Goal: Task Accomplishment & Management: Use online tool/utility

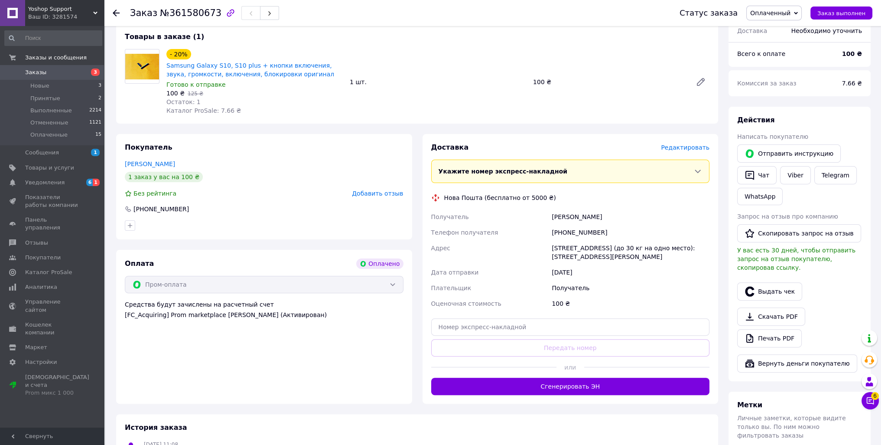
scroll to position [405, 0]
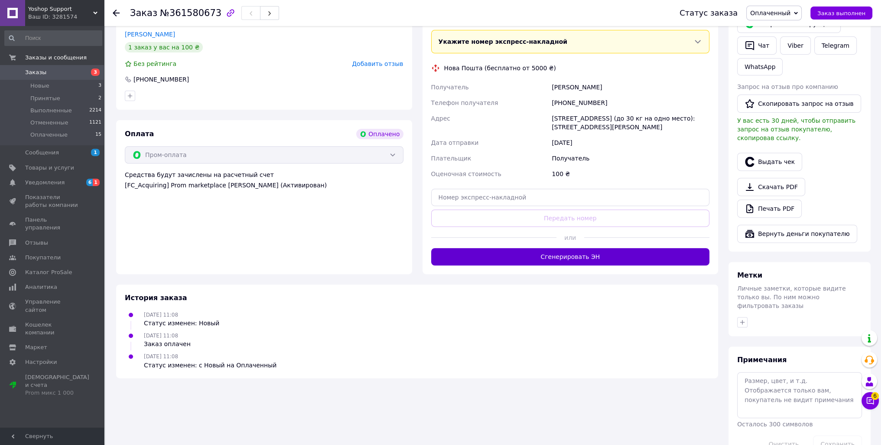
click at [576, 254] on button "Сгенерировать ЭН" at bounding box center [570, 256] width 279 height 17
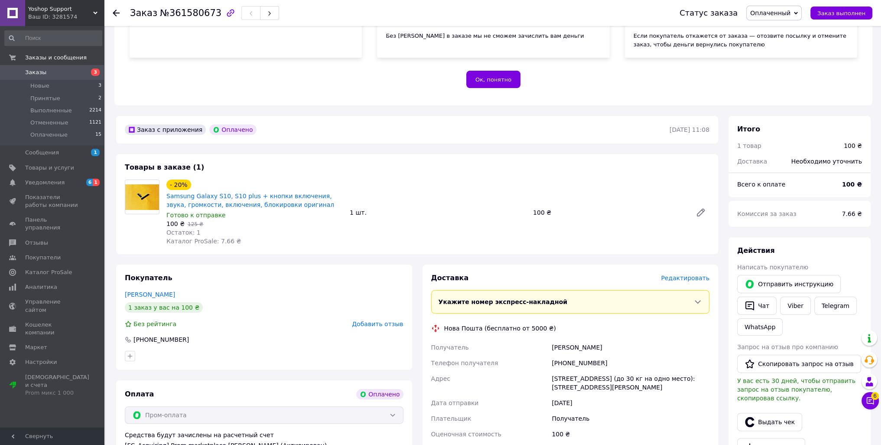
scroll to position [275, 0]
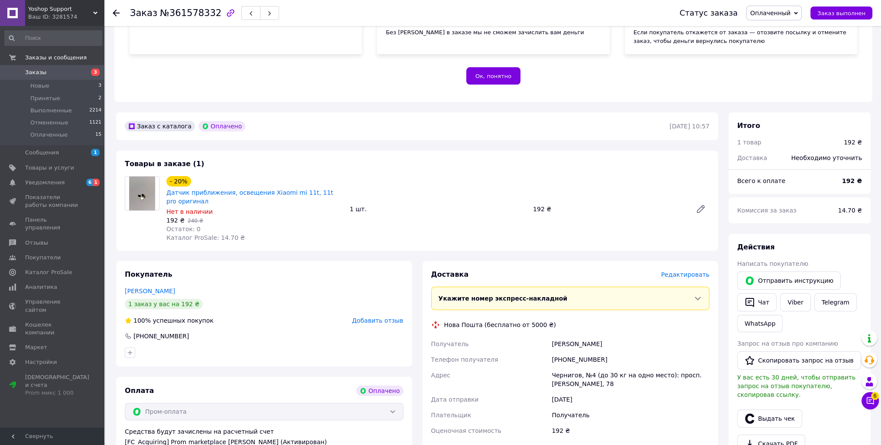
scroll to position [260, 0]
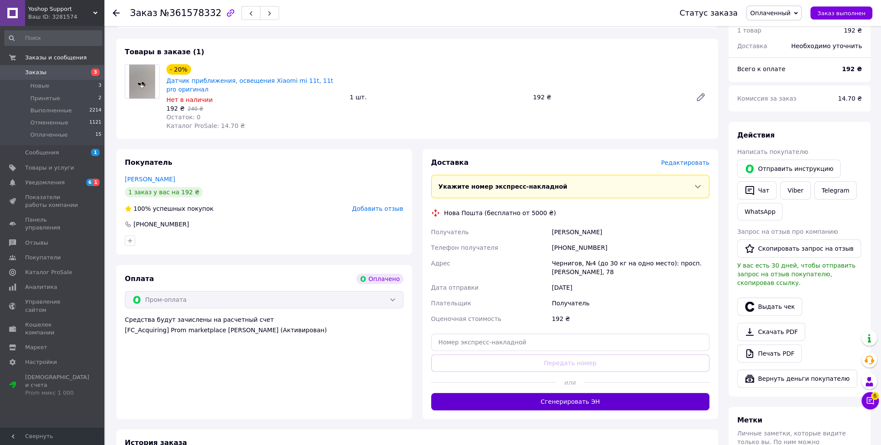
click at [589, 394] on button "Сгенерировать ЭН" at bounding box center [570, 401] width 279 height 17
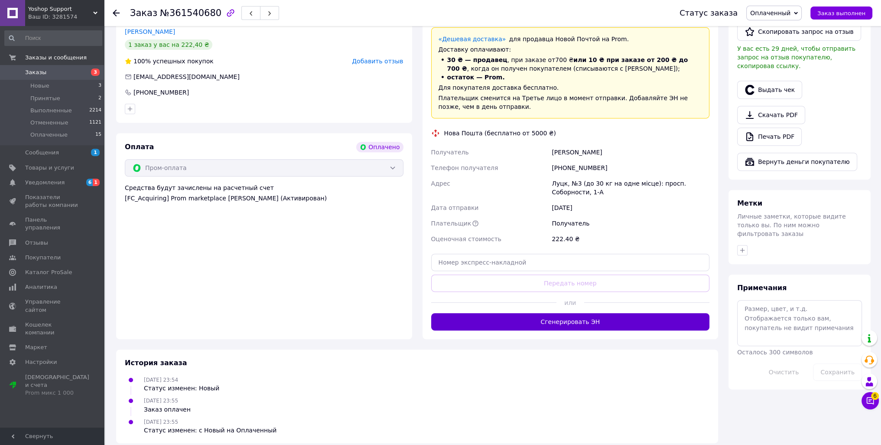
click at [590, 313] on button "Сгенерировать ЭН" at bounding box center [570, 321] width 279 height 17
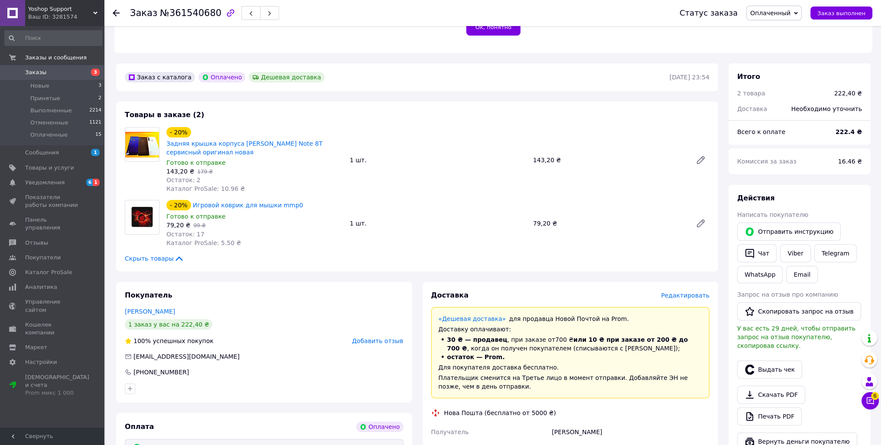
scroll to position [260, 0]
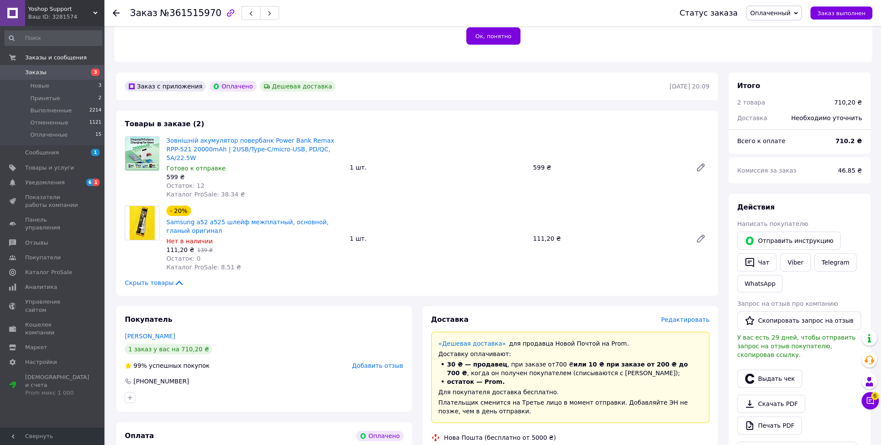
scroll to position [347, 0]
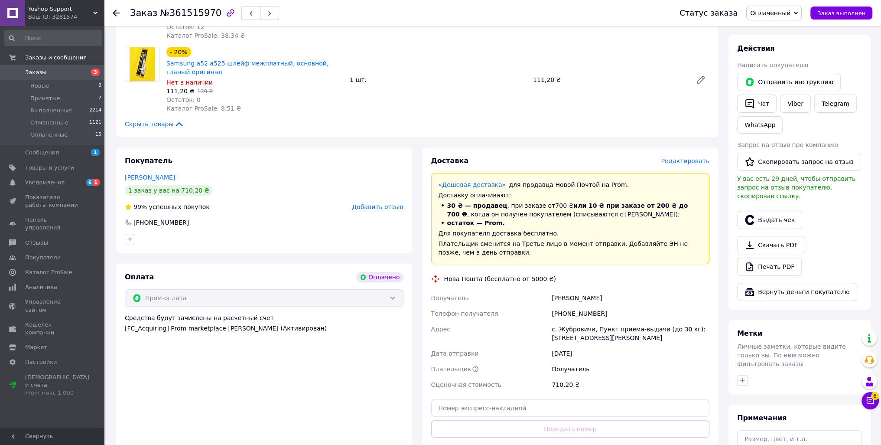
click at [810, 328] on div "Метки" at bounding box center [799, 333] width 125 height 10
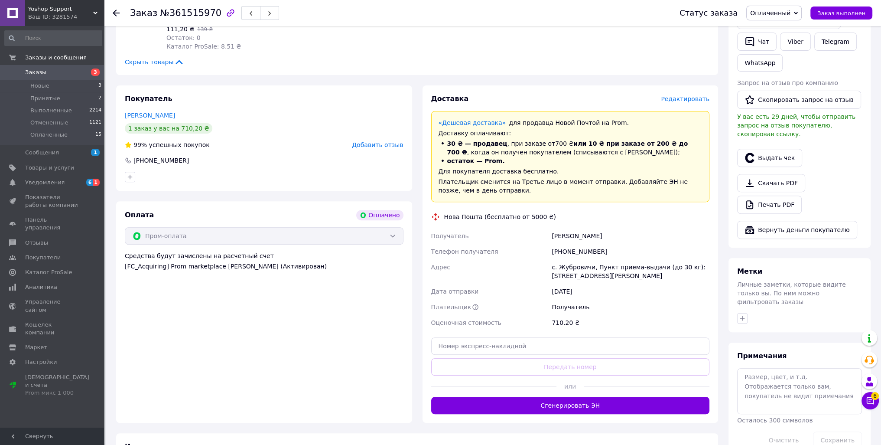
scroll to position [433, 0]
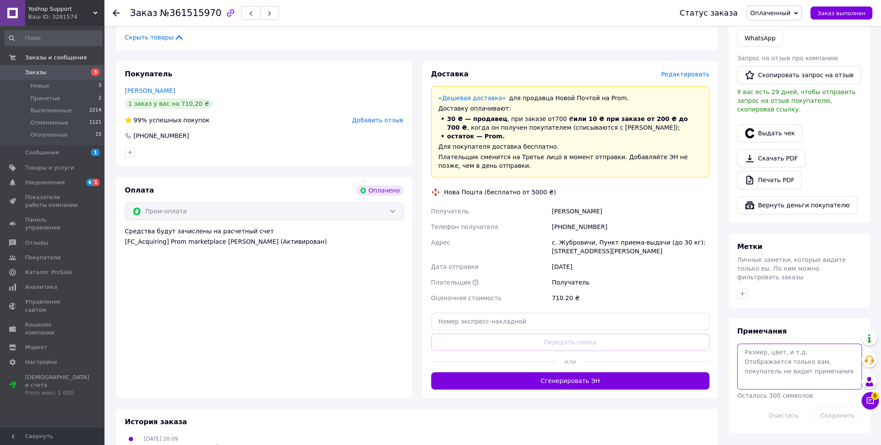
click at [795, 349] on textarea at bounding box center [799, 366] width 125 height 46
type textarea "9039193"
click at [827, 406] on button "Сохранить" at bounding box center [837, 414] width 49 height 17
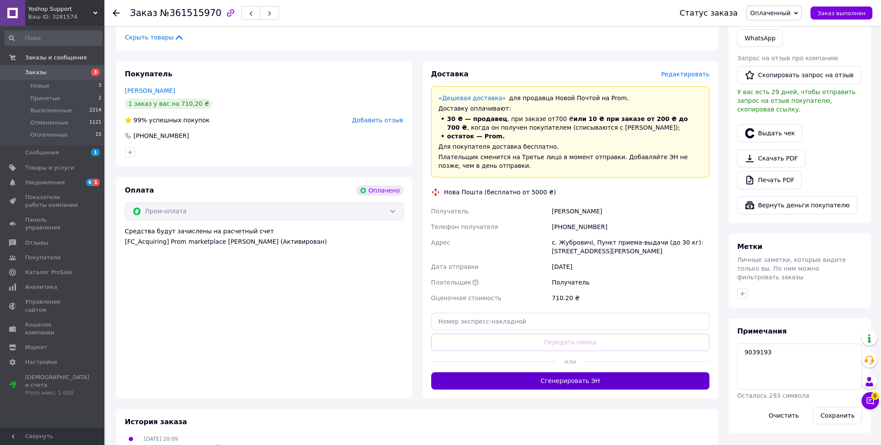
drag, startPoint x: 628, startPoint y: 364, endPoint x: 638, endPoint y: 271, distance: 93.7
click at [628, 372] on button "Сгенерировать ЭН" at bounding box center [570, 380] width 279 height 17
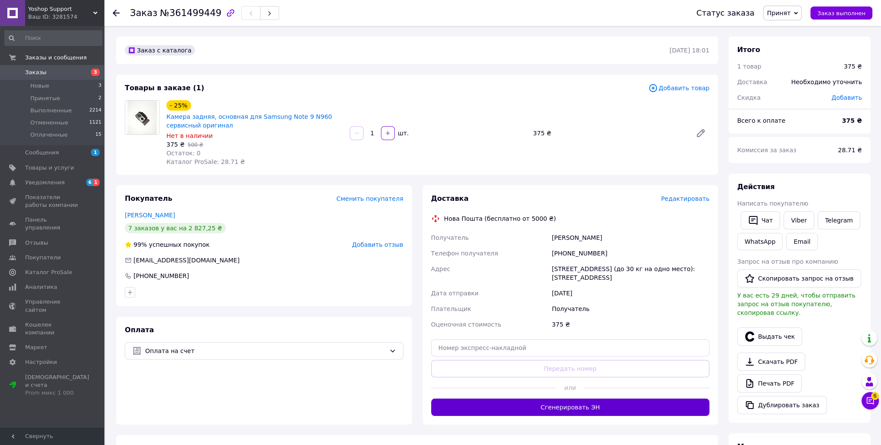
click at [581, 412] on button "Сгенерировать ЭН" at bounding box center [570, 406] width 279 height 17
